Goal: Information Seeking & Learning: Find specific fact

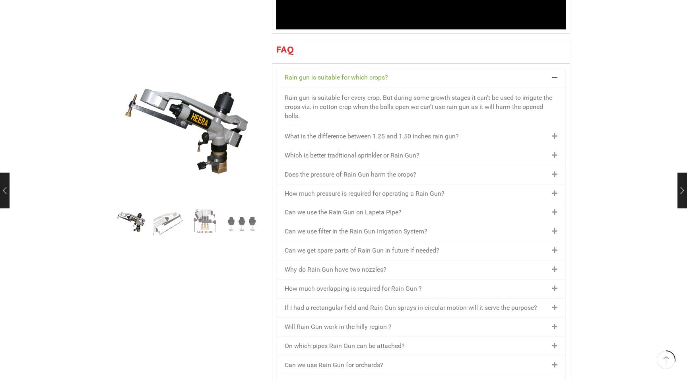
scroll to position [893, 0]
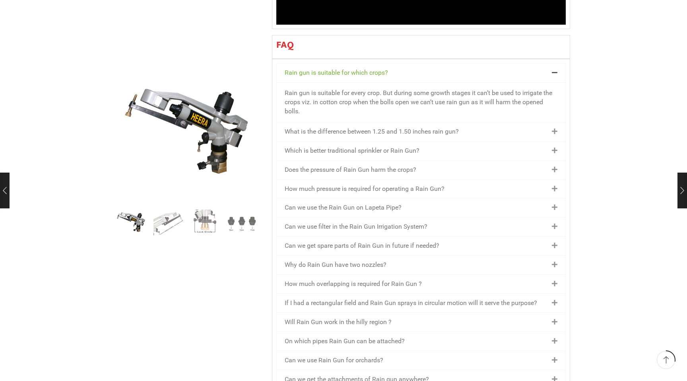
click at [455, 128] on link "What is the difference between 1.25 and 1.50 inches rain gun?" at bounding box center [372, 132] width 174 height 8
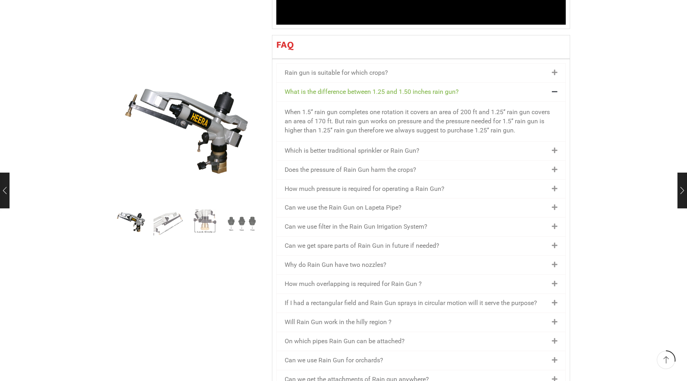
click at [405, 142] on div "Which is better traditional sprinkler or Rain Gun?" at bounding box center [421, 151] width 289 height 19
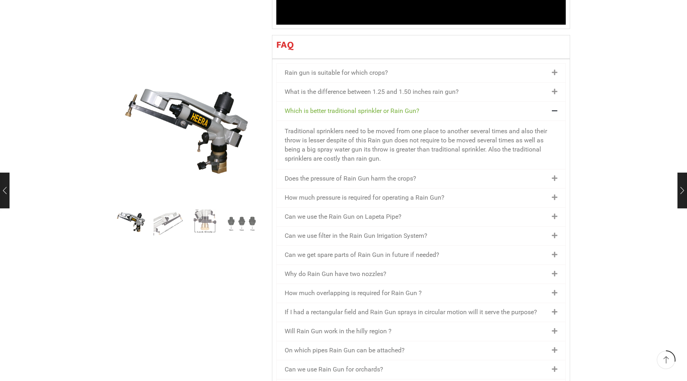
click at [377, 169] on div "Does the pressure of Rain Gun harm the crops?" at bounding box center [421, 178] width 289 height 19
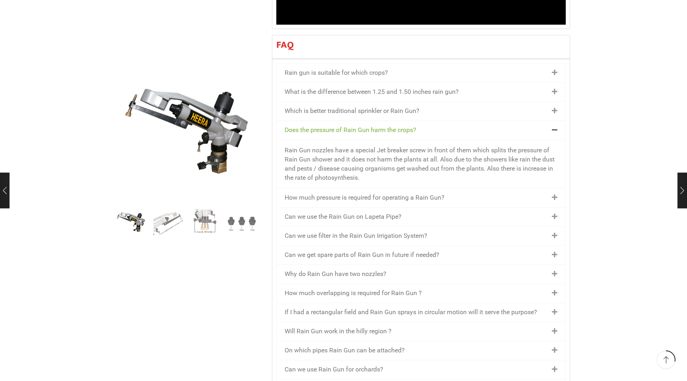
click at [415, 194] on link "How much pressure is required for operating a Rain Gun?" at bounding box center [365, 198] width 160 height 8
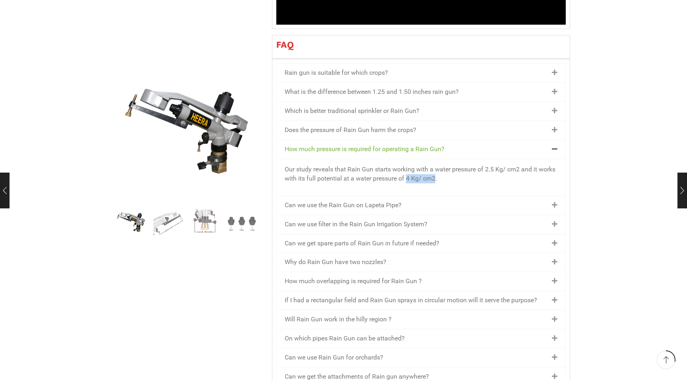
drag, startPoint x: 434, startPoint y: 157, endPoint x: 408, endPoint y: 160, distance: 26.8
click at [408, 165] on p "Our study reveals that Rain Gun starts working with a water pressure of 2.5 Kg/…" at bounding box center [421, 174] width 273 height 18
click at [435, 163] on div "Our study reveals that Rain Gun starts working with a water pressure of 2.5 Kg/…" at bounding box center [421, 177] width 289 height 37
drag, startPoint x: 435, startPoint y: 158, endPoint x: 408, endPoint y: 160, distance: 27.1
click at [408, 165] on p "Our study reveals that Rain Gun starts working with a water pressure of 2.5 Kg/…" at bounding box center [421, 174] width 273 height 18
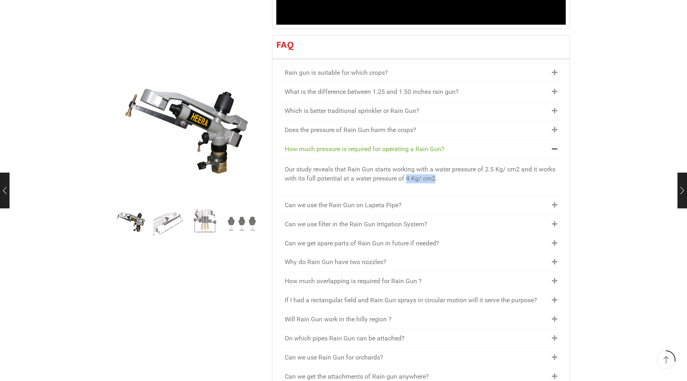
copy p "4 Kg/ cm2"
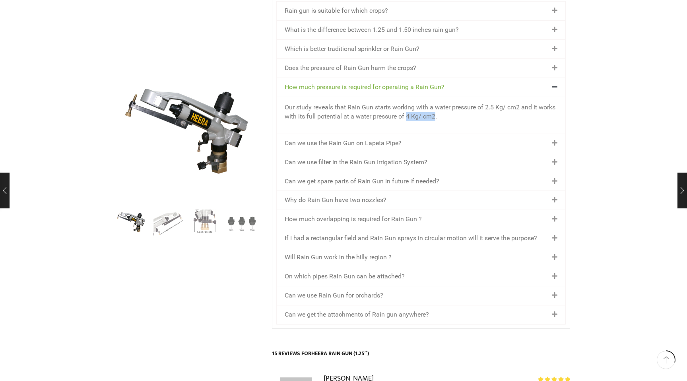
scroll to position [962, 0]
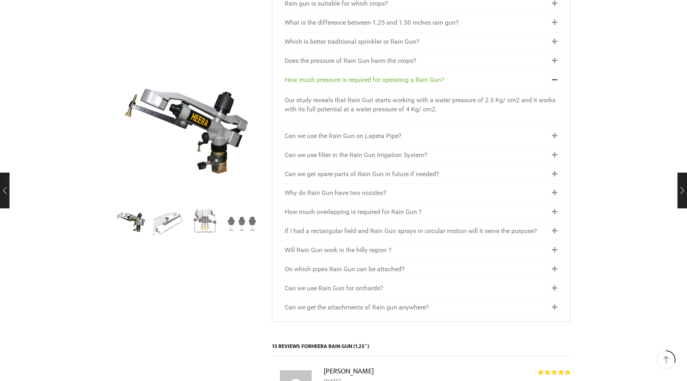
click at [364, 227] on link "If I had a rectangular field and Rain Gun sprays in circular motion will it ser…" at bounding box center [411, 231] width 253 height 8
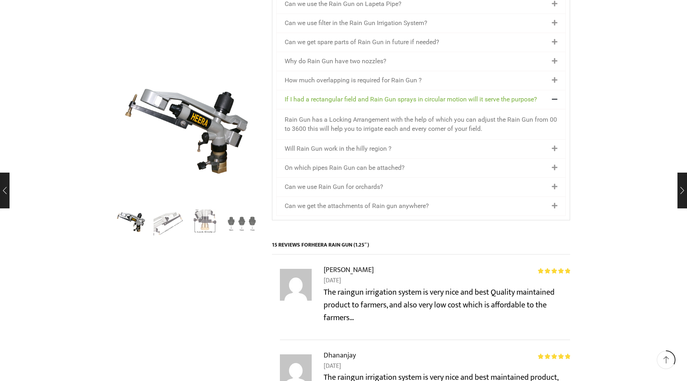
scroll to position [1072, 0]
